Goal: Task Accomplishment & Management: Use online tool/utility

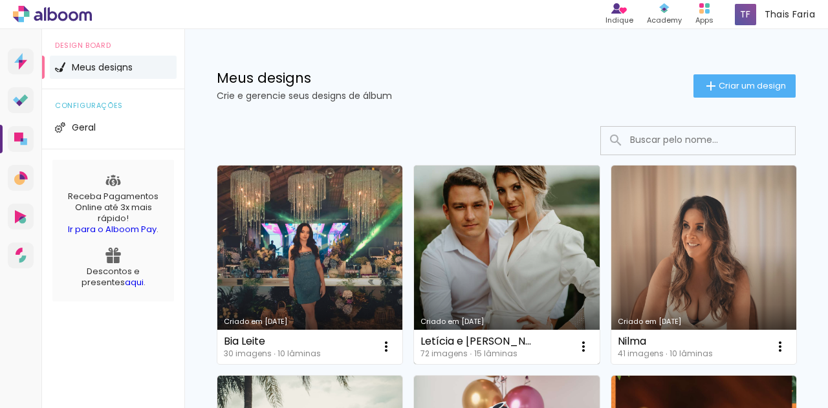
click at [485, 243] on link "Criado em [DATE]" at bounding box center [506, 265] width 185 height 199
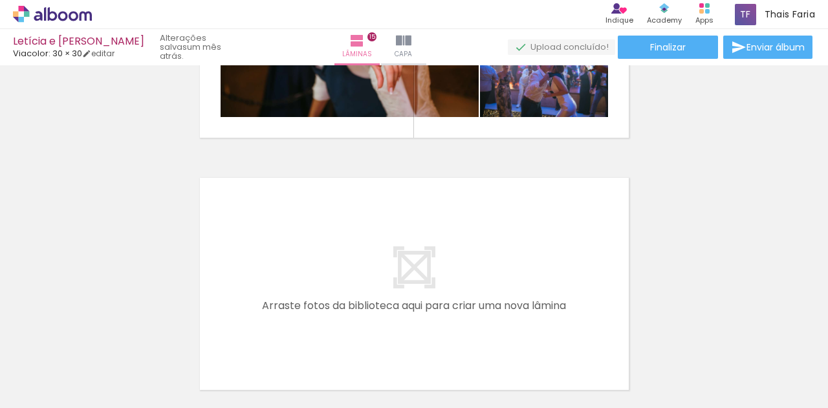
scroll to position [3826, 0]
